Goal: Information Seeking & Learning: Learn about a topic

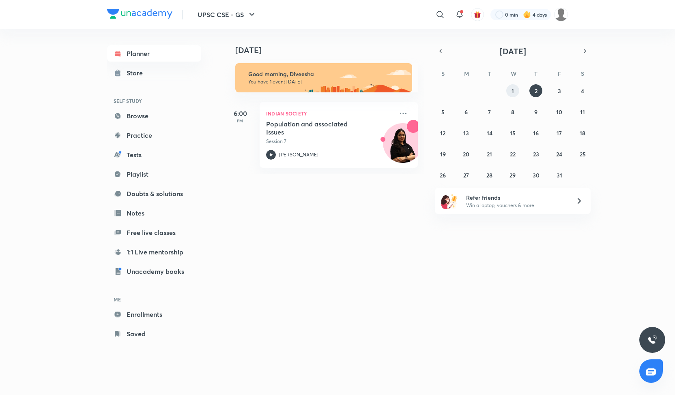
click at [512, 91] on abbr "1" at bounding box center [512, 91] width 2 height 8
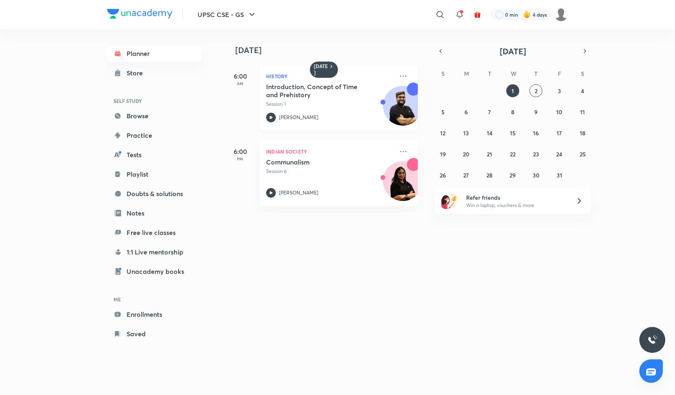
click at [300, 107] on p "Session 1" at bounding box center [329, 104] width 127 height 7
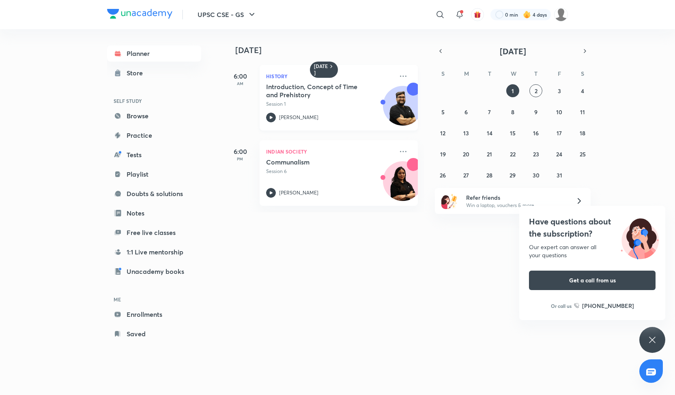
click at [287, 101] on p "Session 1" at bounding box center [329, 104] width 127 height 7
